Goal: Complete application form

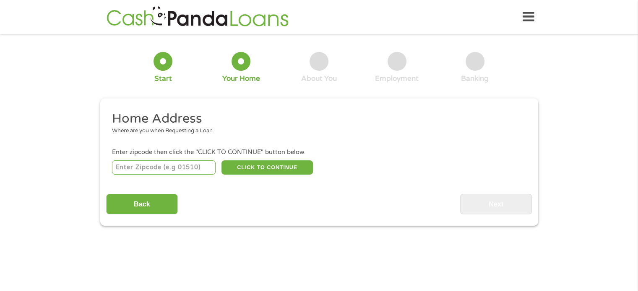
click at [159, 171] on input "number" at bounding box center [164, 168] width 104 height 14
type input "19146"
select select "[US_STATE]"
click at [243, 166] on button "CLICK TO CONTINUE" at bounding box center [266, 168] width 91 height 14
type input "19146"
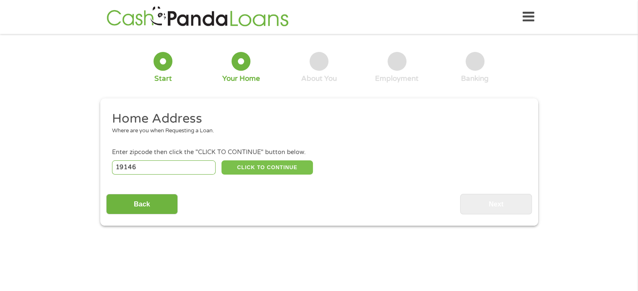
type input "[GEOGRAPHIC_DATA]"
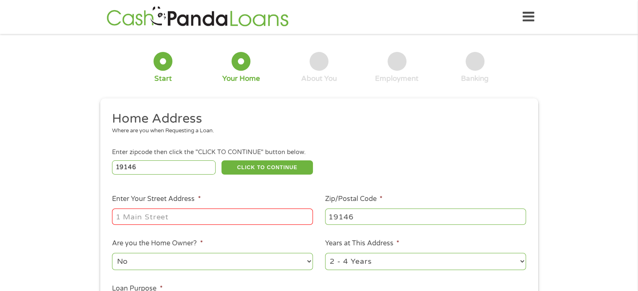
click at [146, 216] on input "Enter Your Street Address *" at bounding box center [212, 217] width 201 height 16
type input "[STREET_ADDRESS]"
click at [211, 230] on ul "Home Address Where are you when Requesting a Loan. Enter zipcode then click the…" at bounding box center [318, 223] width 425 height 224
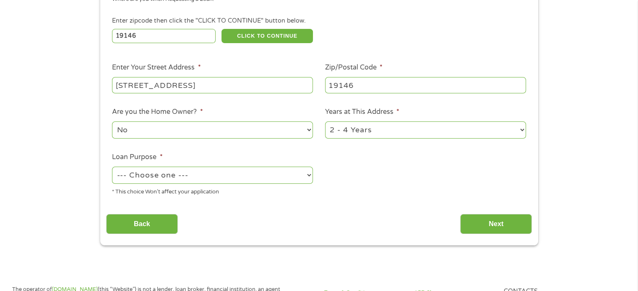
scroll to position [140, 0]
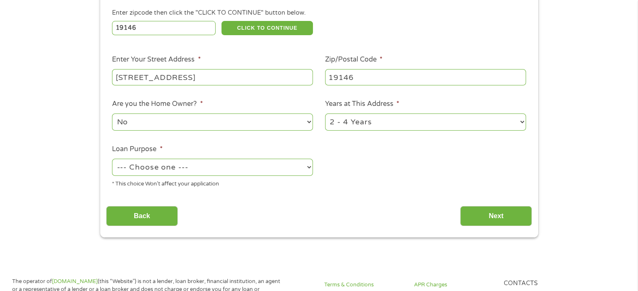
click at [350, 126] on select "1 Year or less 1 - 2 Years 2 - 4 Years Over 4 Years" at bounding box center [425, 122] width 201 height 17
select select "24months"
click at [325, 114] on select "1 Year or less 1 - 2 Years 2 - 4 Years Over 4 Years" at bounding box center [425, 122] width 201 height 17
click at [164, 169] on select "--- Choose one --- Pay Bills Debt Consolidation Home Improvement Major Purchase…" at bounding box center [212, 167] width 201 height 17
select select "shorttermcash"
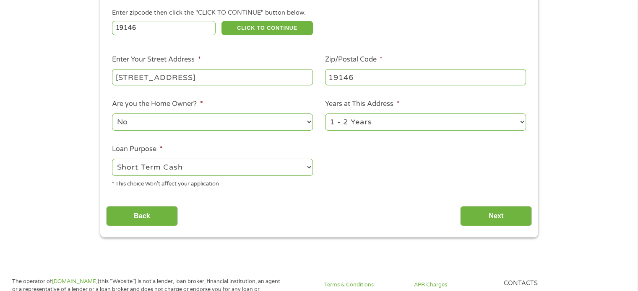
click at [112, 160] on select "--- Choose one --- Pay Bills Debt Consolidation Home Improvement Major Purchase…" at bounding box center [212, 167] width 201 height 17
click at [509, 218] on input "Next" at bounding box center [496, 216] width 72 height 21
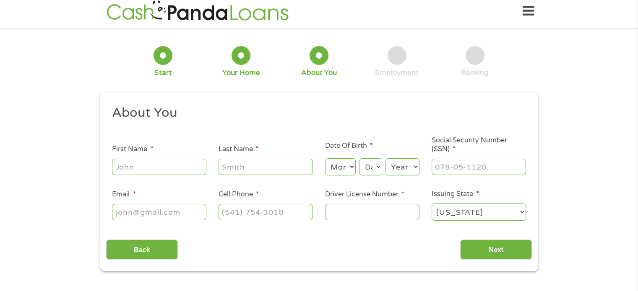
scroll to position [0, 0]
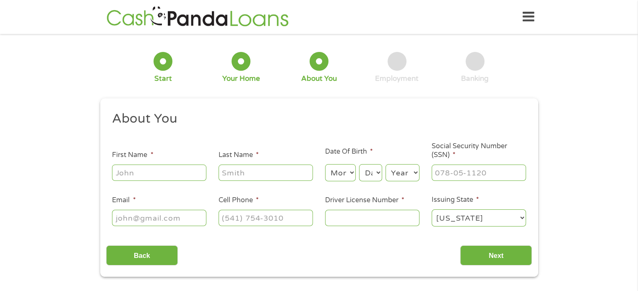
click at [180, 175] on input "First Name *" at bounding box center [159, 173] width 94 height 16
type input "[PERSON_NAME]"
type input "[EMAIL_ADDRESS][DOMAIN_NAME]"
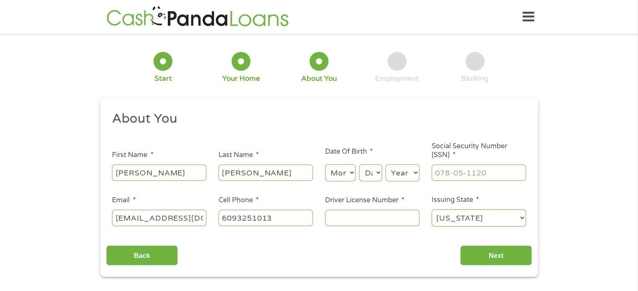
type input "[PHONE_NUMBER]"
click at [342, 170] on select "Month 1 2 3 4 5 6 7 8 9 10 11 12" at bounding box center [340, 172] width 31 height 17
select select "6"
click at [325, 165] on select "Month 1 2 3 4 5 6 7 8 9 10 11 12" at bounding box center [340, 172] width 31 height 17
click at [369, 172] on select "Day 1 2 3 4 5 6 7 8 9 10 11 12 13 14 15 16 17 18 19 20 21 22 23 24 25 26 27 28 …" at bounding box center [370, 172] width 23 height 17
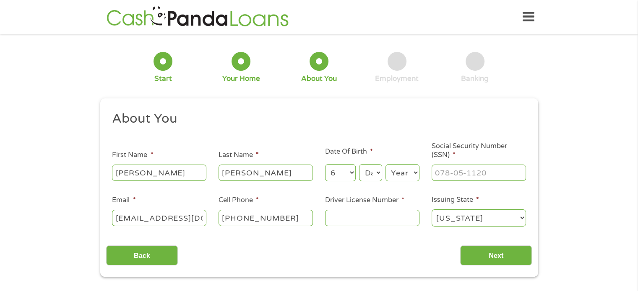
select select "1"
click at [359, 165] on select "Day 1 2 3 4 5 6 7 8 9 10 11 12 13 14 15 16 17 18 19 20 21 22 23 24 25 26 27 28 …" at bounding box center [370, 172] width 23 height 17
click at [406, 173] on select "Year [DATE] 2006 2005 2004 2003 2002 2001 2000 1999 1998 1997 1996 1995 1994 19…" at bounding box center [402, 172] width 34 height 17
select select "1982"
click at [385, 165] on select "Year [DATE] 2006 2005 2004 2003 2002 2001 2000 1999 1998 1997 1996 1995 1994 19…" at bounding box center [402, 172] width 34 height 17
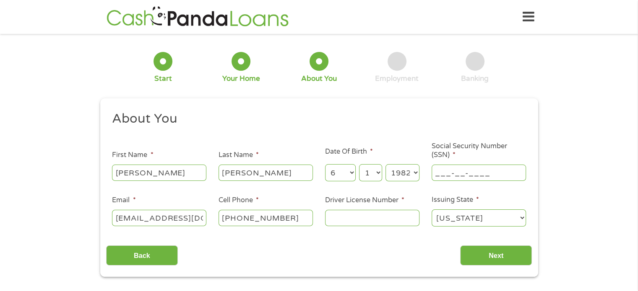
click at [462, 175] on input "___-__-____" at bounding box center [478, 173] width 94 height 16
type input "132-76-9069"
click at [290, 218] on input "[PHONE_NUMBER]" at bounding box center [265, 218] width 94 height 16
type input "[PHONE_NUMBER]"
type input "35570798"
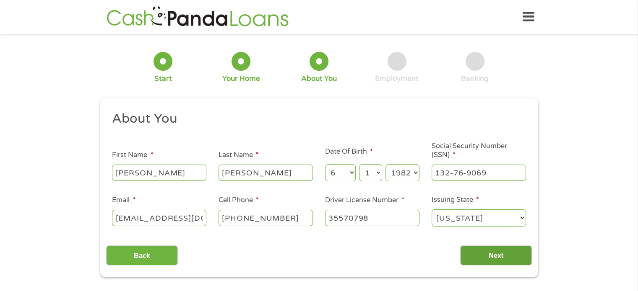
click at [500, 266] on input "Next" at bounding box center [496, 256] width 72 height 21
click at [500, 258] on input "Next" at bounding box center [496, 256] width 72 height 21
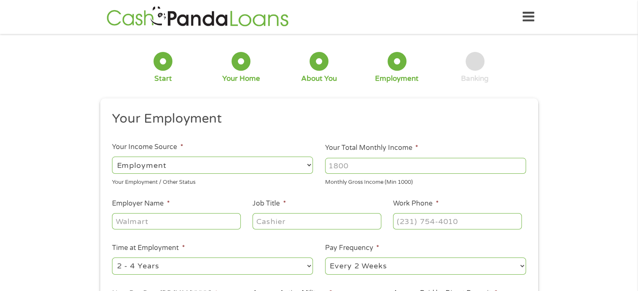
click at [355, 157] on div at bounding box center [425, 165] width 201 height 19
click at [132, 224] on input "Employer Name *" at bounding box center [176, 221] width 128 height 16
drag, startPoint x: 367, startPoint y: 169, endPoint x: 278, endPoint y: 168, distance: 88.9
click at [278, 168] on ul "Your Employment Your Income Source * --- Choose one --- Employment [DEMOGRAPHIC…" at bounding box center [318, 219] width 425 height 217
type input "6000"
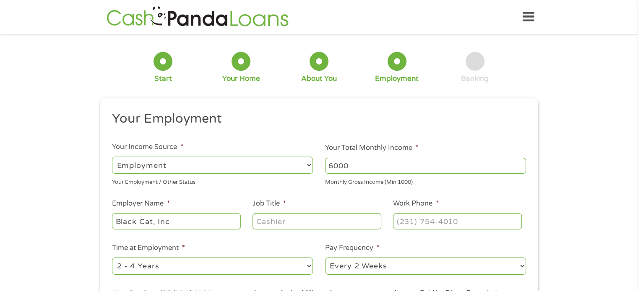
type input "Black Cat, Inc"
type input "Senior Accountant"
type input "[PHONE_NUMBER]"
click at [263, 261] on select "--- Choose one --- 1 Year or less 1 - 2 Years 2 - 4 Years Over 4 Years" at bounding box center [212, 266] width 201 height 17
select select "12months"
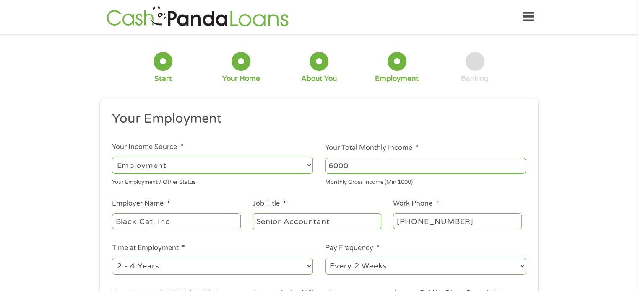
click at [112, 258] on select "--- Choose one --- 1 Year or less 1 - 2 Years 2 - 4 Years Over 4 Years" at bounding box center [212, 266] width 201 height 17
click at [355, 248] on label "Pay Frequency *" at bounding box center [352, 248] width 54 height 9
click at [355, 258] on select "--- Choose one --- Every 2 Weeks Every Week Monthly Semi-Monthly" at bounding box center [425, 266] width 201 height 17
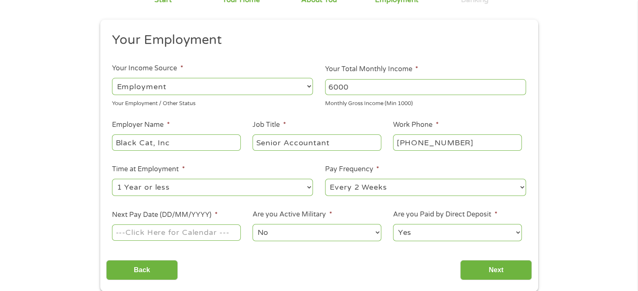
scroll to position [84, 0]
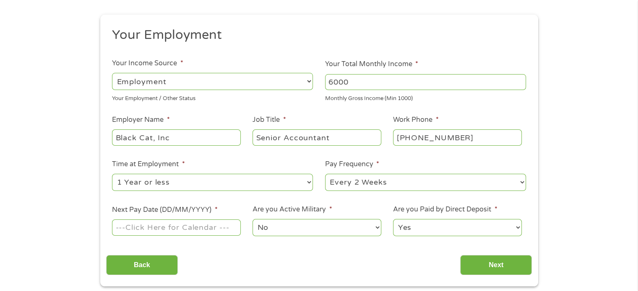
click at [143, 229] on input "Next Pay Date (DD/MM/YYYY) *" at bounding box center [176, 228] width 128 height 16
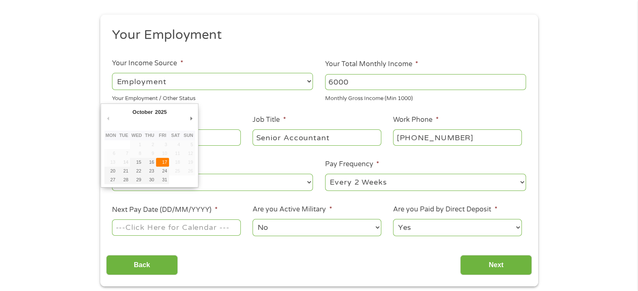
type input "[DATE]"
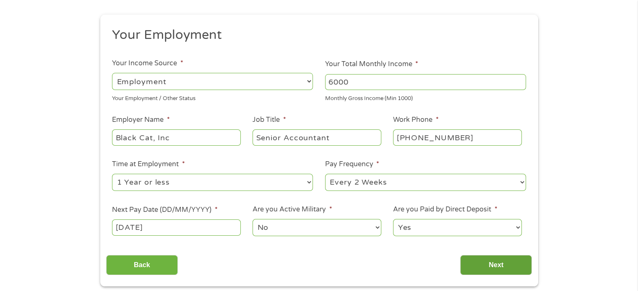
click at [508, 267] on input "Next" at bounding box center [496, 265] width 72 height 21
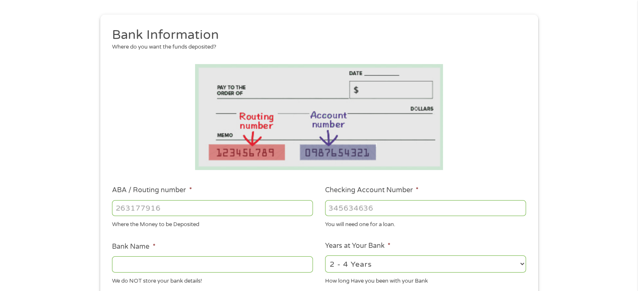
click at [153, 207] on input "ABA / Routing number *" at bounding box center [212, 208] width 201 height 16
click at [144, 207] on input "ABA / Routing number *" at bounding box center [212, 208] width 201 height 16
type input "031101279"
type input "THE BANCORP BANK"
type input "031101279"
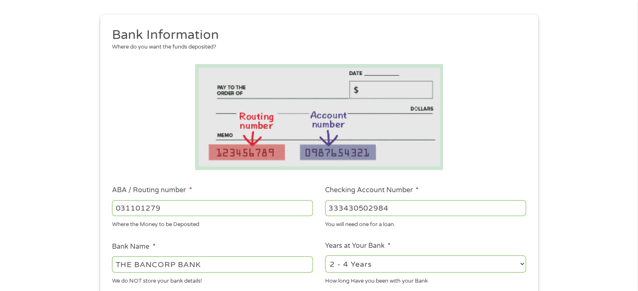
type input "333430502984"
click at [445, 242] on li "Years at Your Bank * 2 - 4 Years 6 - 12 Months 1 - 2 Years Over 4 Years How lon…" at bounding box center [425, 263] width 213 height 44
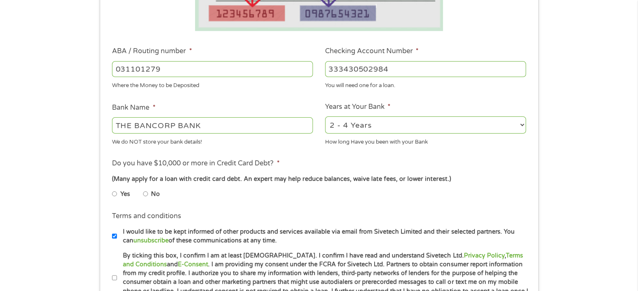
scroll to position [223, 0]
click at [146, 193] on input "No" at bounding box center [145, 193] width 5 height 13
radio input "true"
click at [206, 196] on ul "Yes No" at bounding box center [212, 195] width 200 height 19
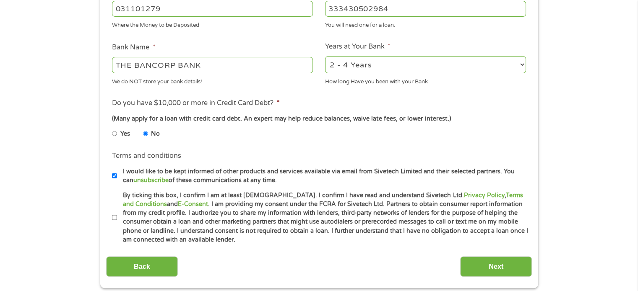
scroll to position [335, 0]
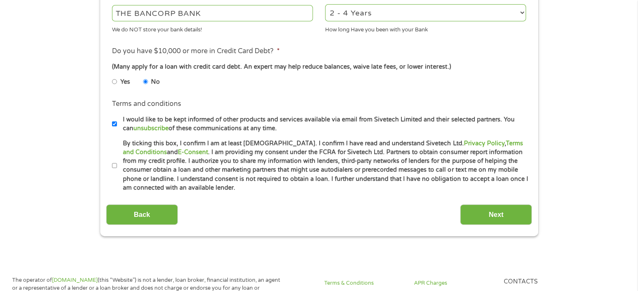
click at [115, 166] on input "By ticking this box, I confirm I am at least [DEMOGRAPHIC_DATA]. I confirm I ha…" at bounding box center [114, 165] width 5 height 13
checkbox input "true"
click at [501, 213] on input "Next" at bounding box center [496, 215] width 72 height 21
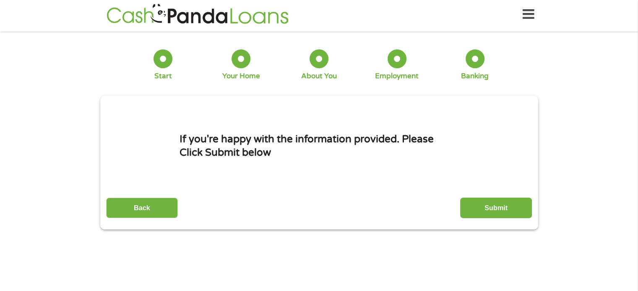
scroll to position [0, 0]
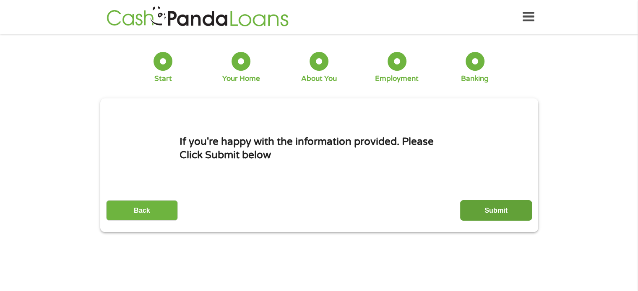
click at [498, 209] on input "Submit" at bounding box center [496, 210] width 72 height 21
